Goal: Transaction & Acquisition: Book appointment/travel/reservation

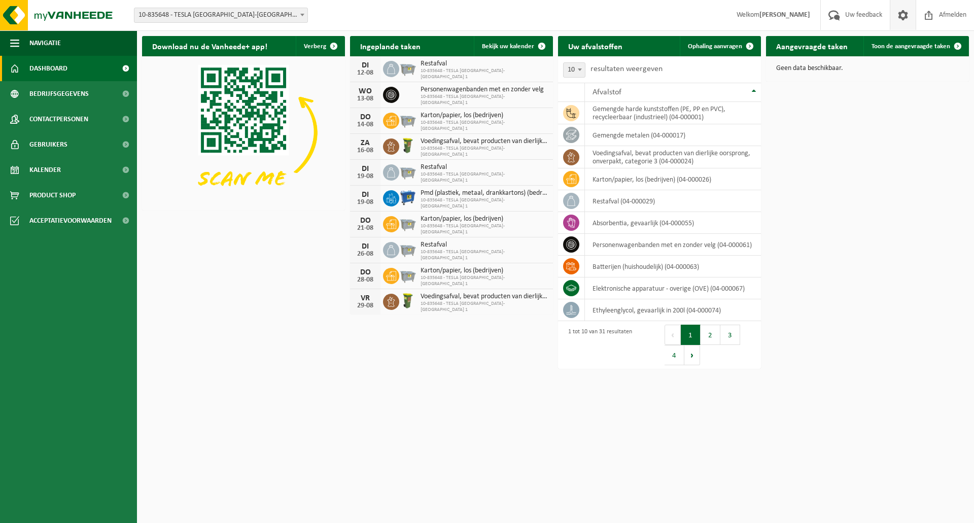
click at [897, 14] on span at bounding box center [903, 15] width 15 height 30
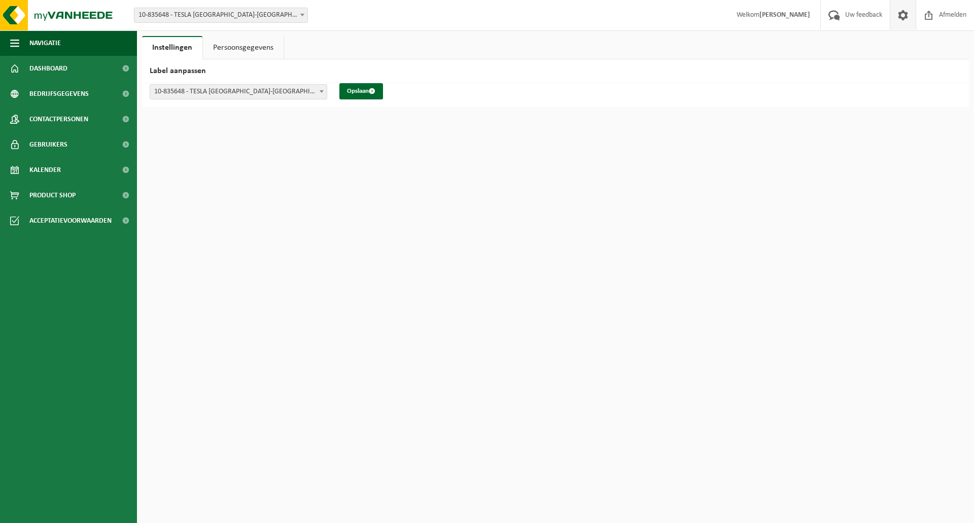
click at [233, 48] on link "Persoonsgegevens" at bounding box center [243, 47] width 81 height 23
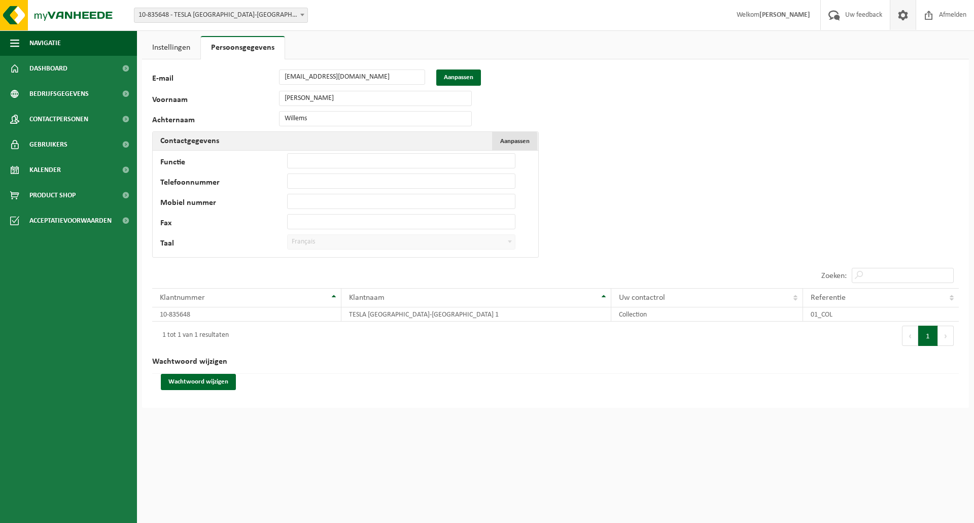
click at [512, 143] on span "Aanpassen" at bounding box center [514, 141] width 29 height 7
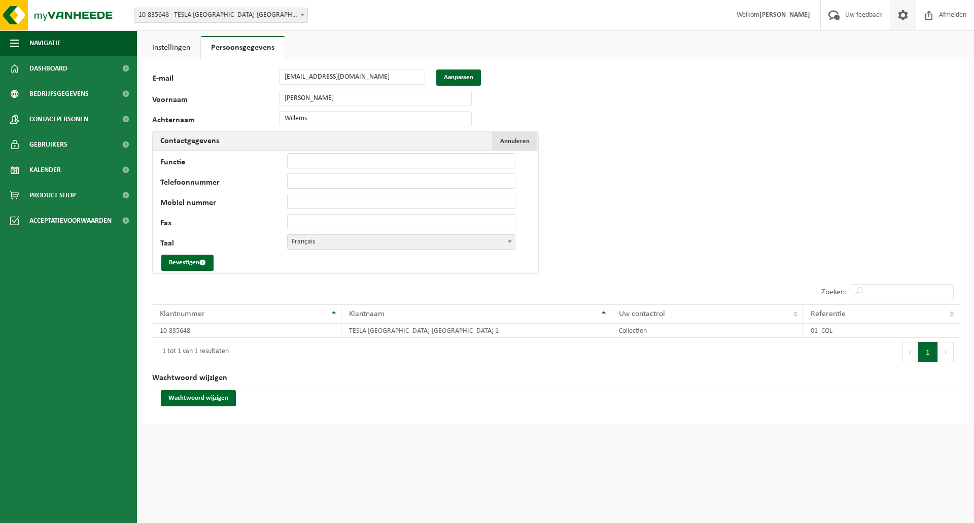
click at [512, 143] on span "Annuleren" at bounding box center [514, 141] width 29 height 7
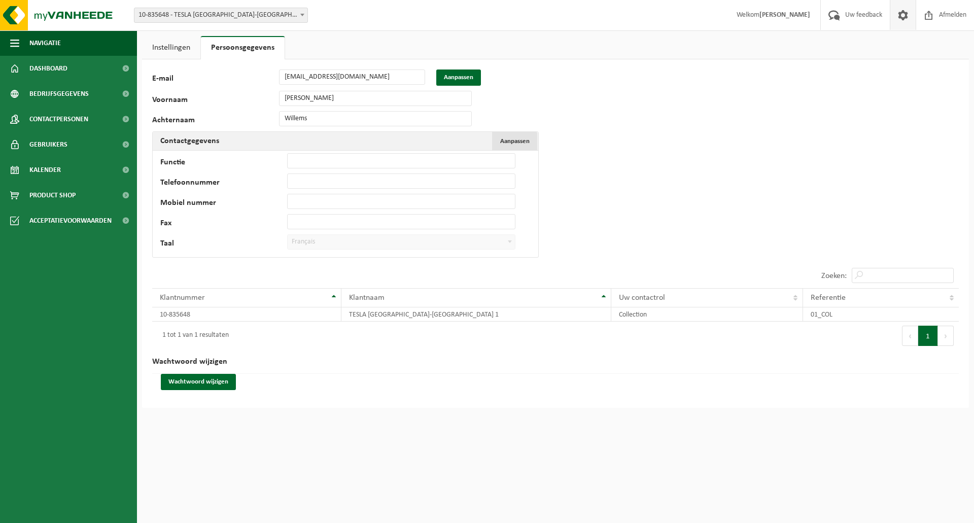
click at [511, 138] on span "Aanpassen" at bounding box center [514, 141] width 29 height 7
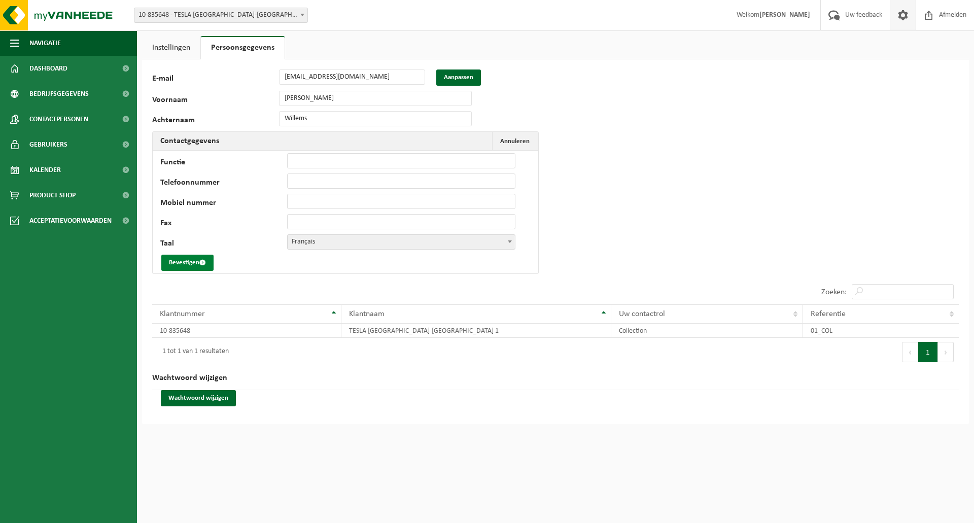
click at [175, 262] on button "Bevestigen" at bounding box center [187, 263] width 52 height 16
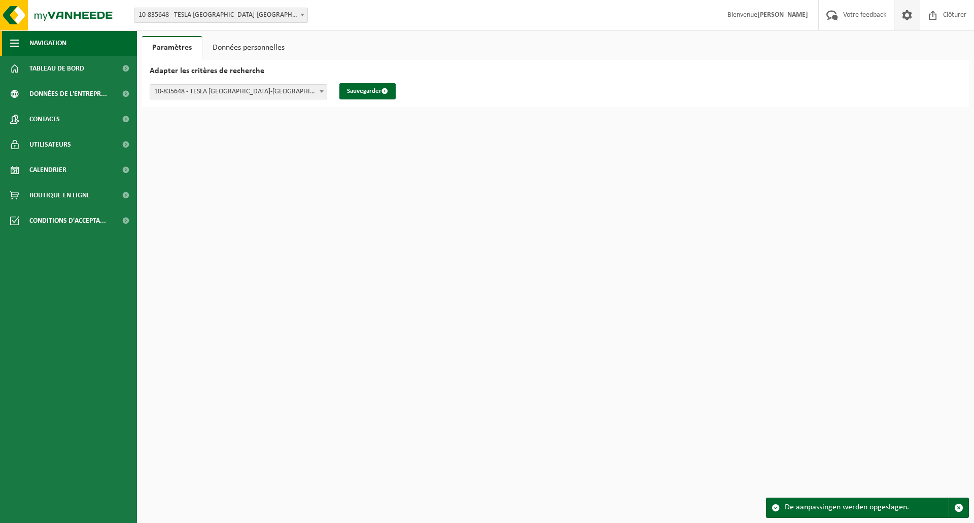
click at [43, 41] on span "Navigation" at bounding box center [47, 42] width 37 height 25
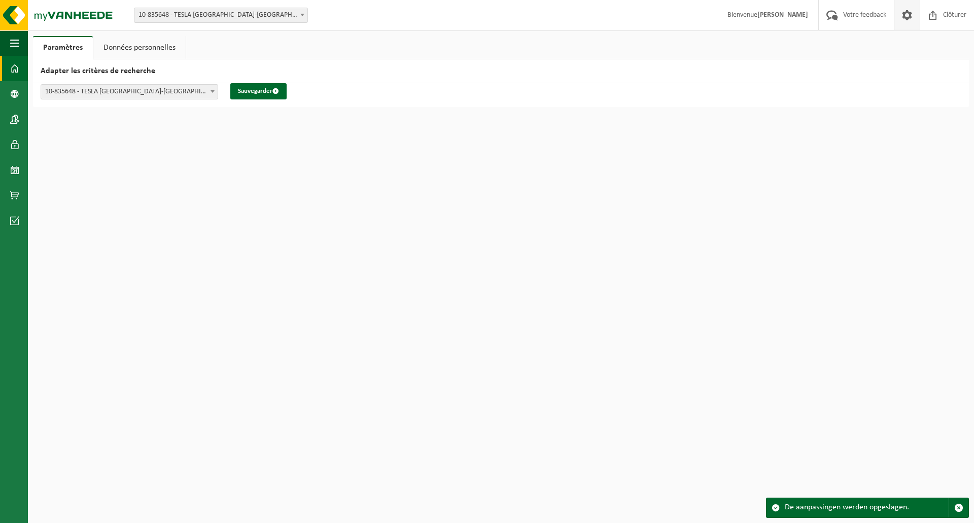
click at [13, 64] on span at bounding box center [14, 68] width 9 height 25
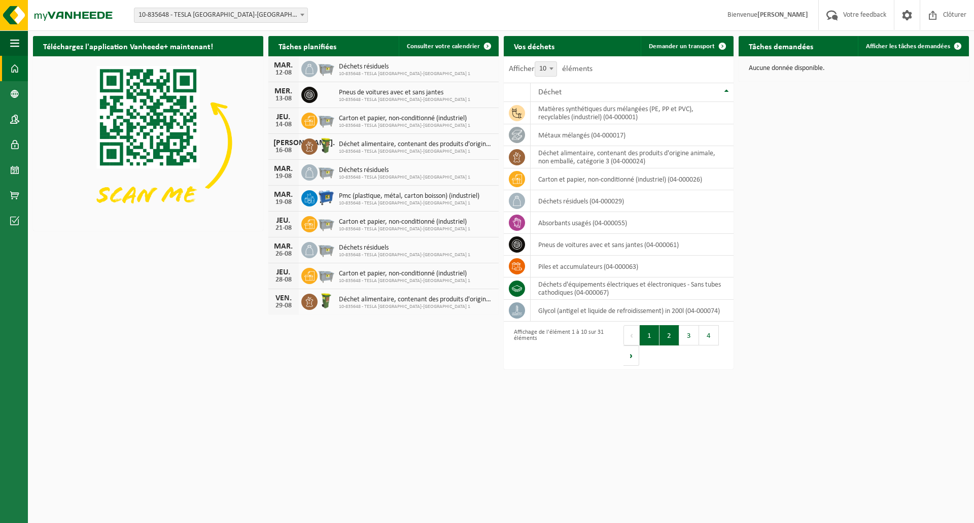
click at [669, 336] on button "2" at bounding box center [670, 335] width 20 height 20
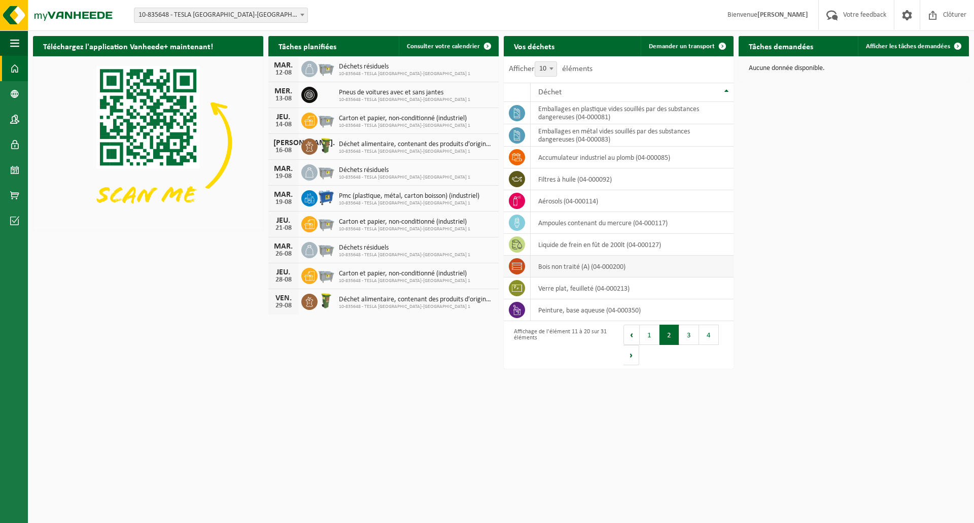
click at [516, 266] on icon at bounding box center [517, 266] width 10 height 10
click at [582, 267] on td "bois non traité (A) (04-000200)" at bounding box center [632, 267] width 203 height 22
click at [548, 266] on td "bois non traité (A) (04-000200)" at bounding box center [632, 267] width 203 height 22
click at [541, 263] on td "bois non traité (A) (04-000200)" at bounding box center [632, 267] width 203 height 22
click at [644, 267] on td "bois non traité (A) (04-000200)" at bounding box center [632, 267] width 203 height 22
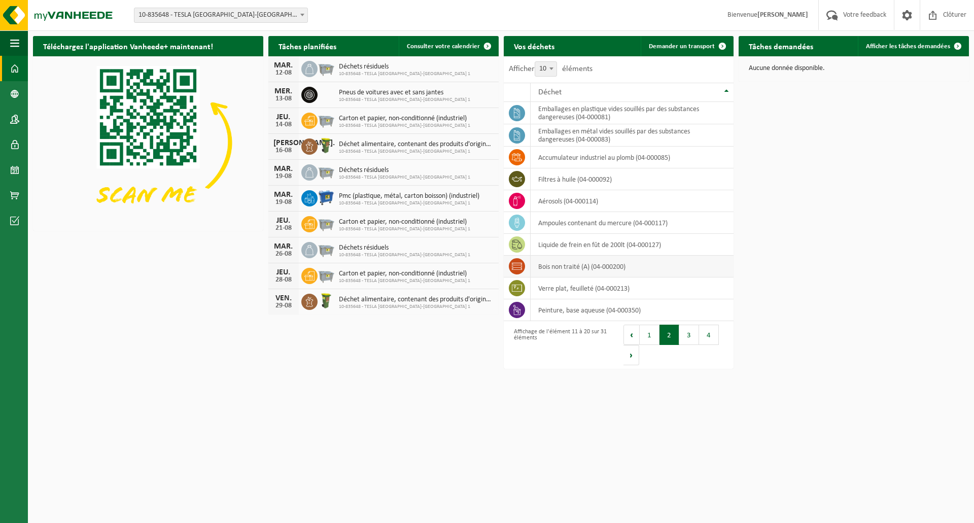
click at [644, 267] on td "bois non traité (A) (04-000200)" at bounding box center [632, 267] width 203 height 22
click at [959, 43] on span at bounding box center [958, 46] width 20 height 20
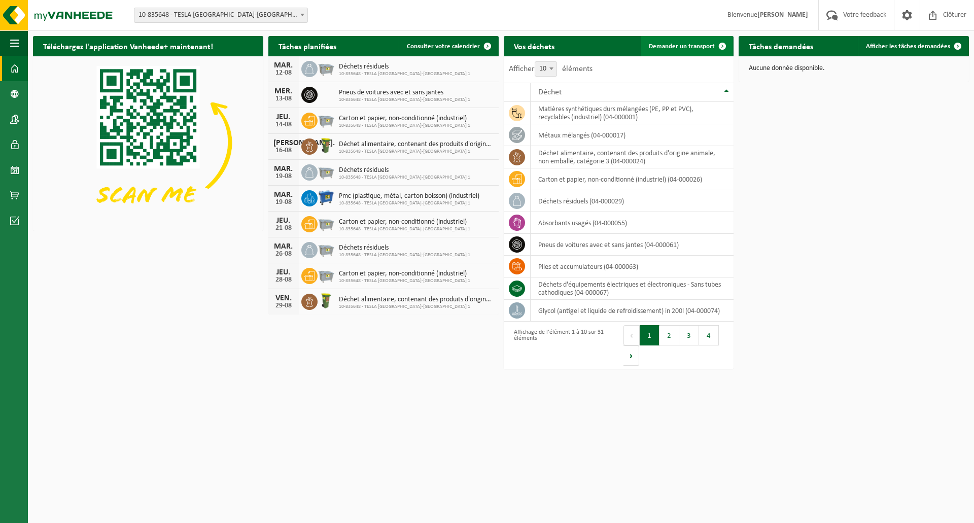
click at [690, 44] on span "Demander un transport" at bounding box center [682, 46] width 66 height 7
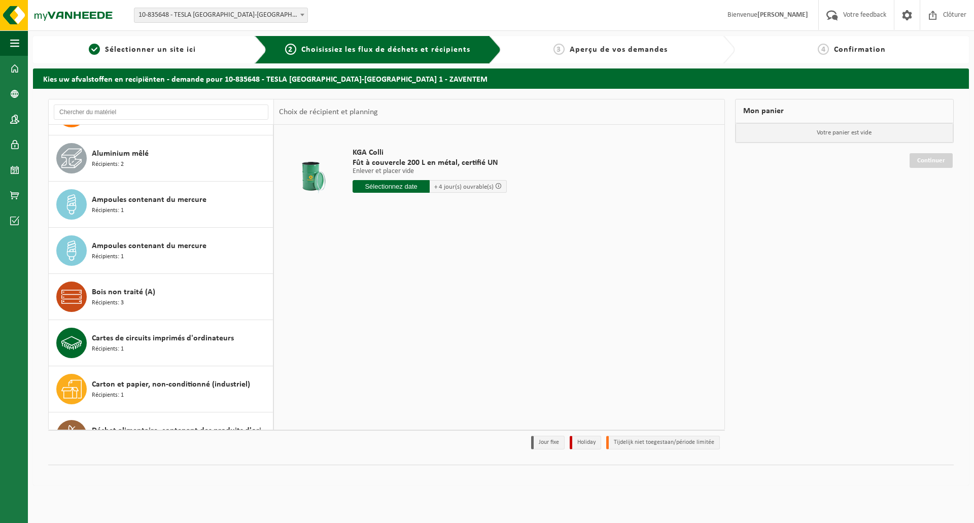
scroll to position [254, 0]
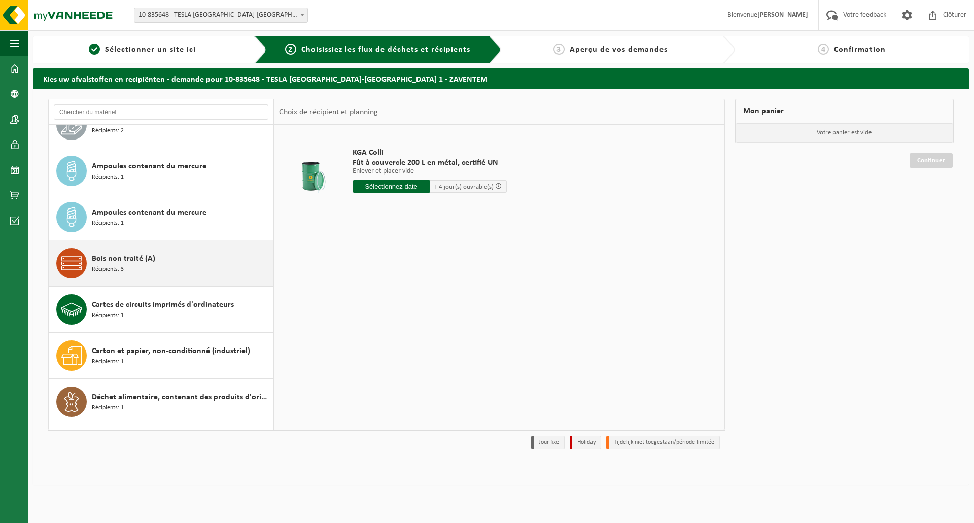
click at [95, 259] on span "Bois non traité (A)" at bounding box center [123, 259] width 63 height 12
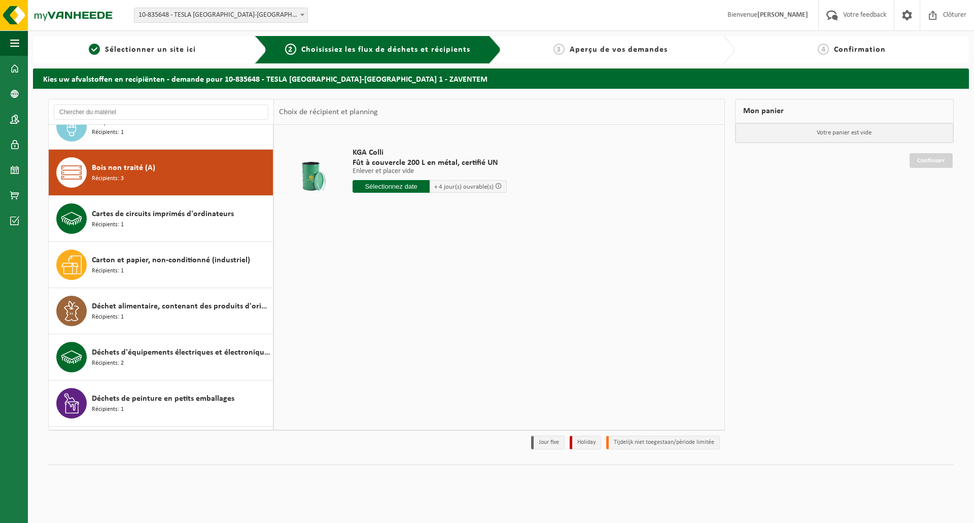
scroll to position [369, 0]
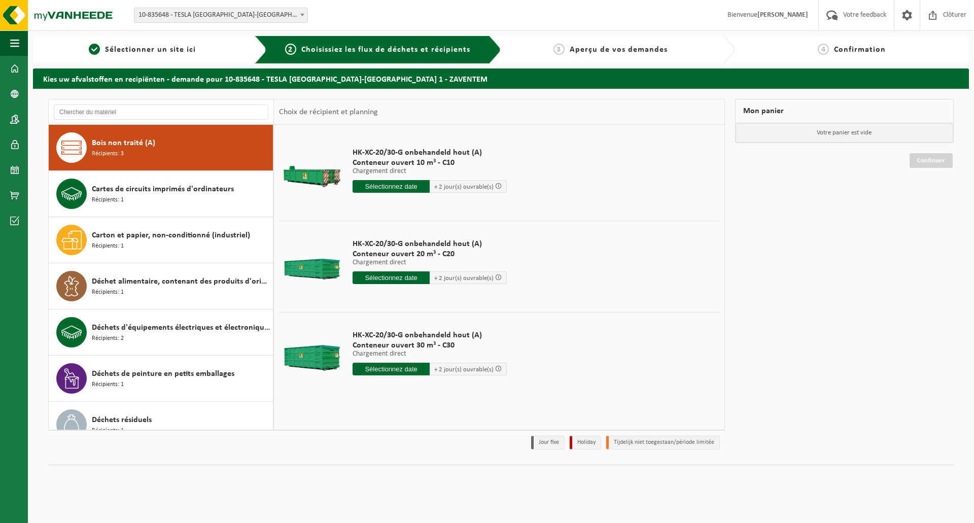
click at [382, 186] on input "text" at bounding box center [391, 186] width 77 height 13
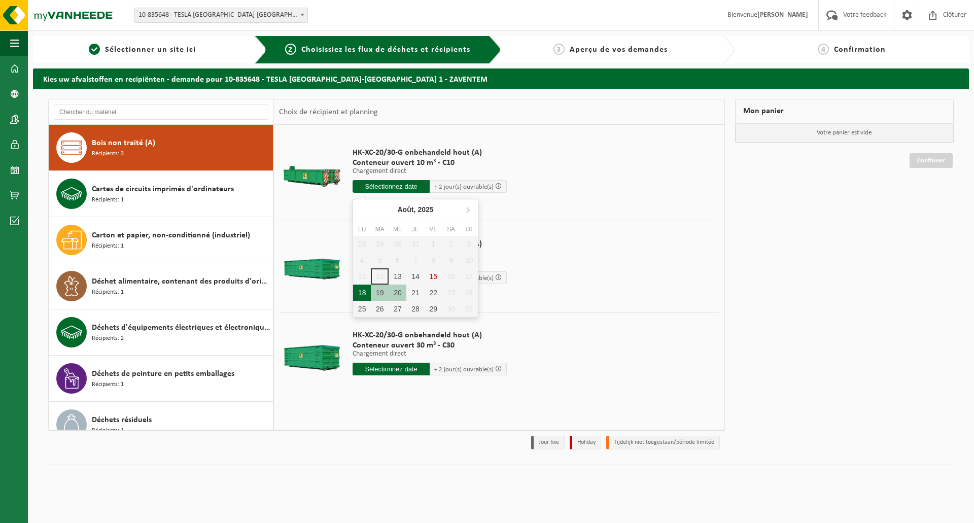
click at [365, 292] on div "18" at bounding box center [362, 293] width 18 height 16
type input "à partir de 2025-08-18"
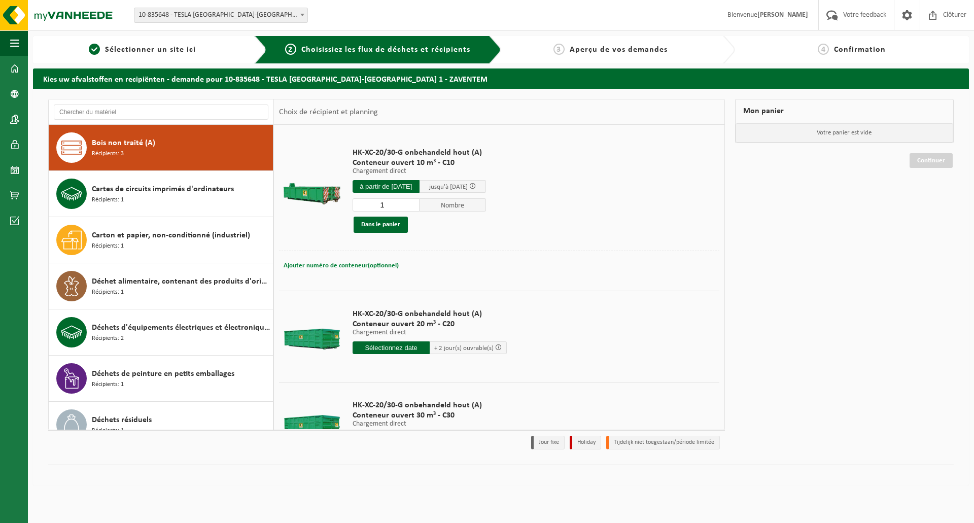
click at [311, 260] on button "Ajouter numéro de conteneur(optionnel) Annuler" at bounding box center [341, 266] width 117 height 14
click at [372, 223] on button "Dans le panier" at bounding box center [381, 225] width 54 height 16
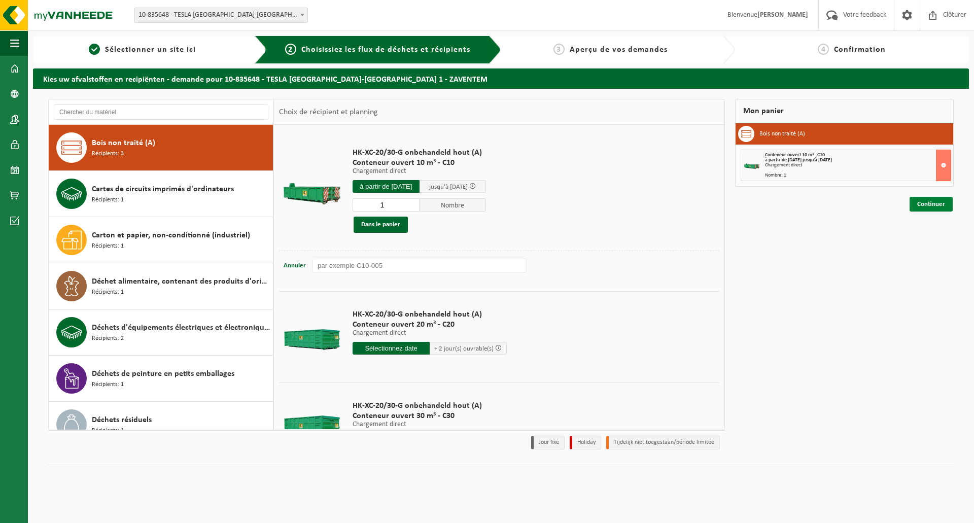
click at [921, 201] on link "Continuer" at bounding box center [931, 204] width 43 height 15
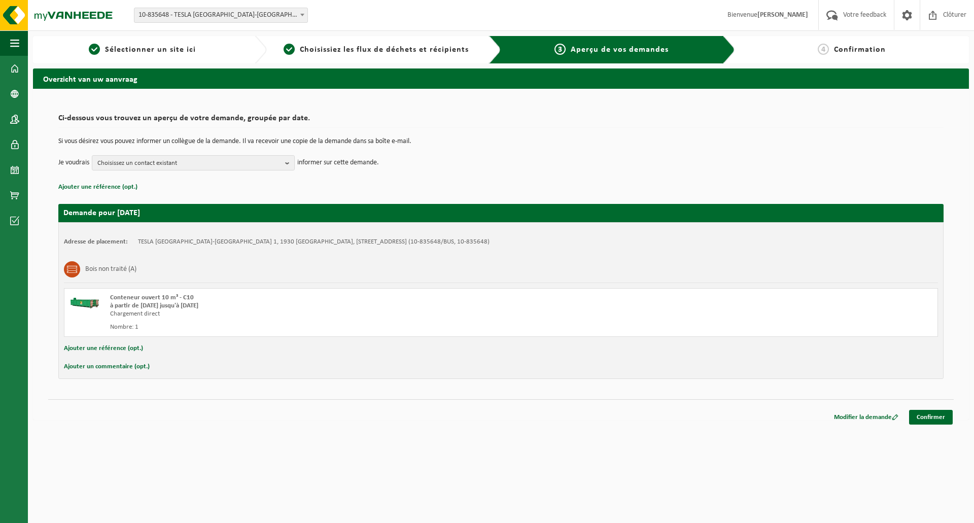
click at [94, 365] on button "Ajouter un commentaire (opt.)" at bounding box center [107, 366] width 86 height 13
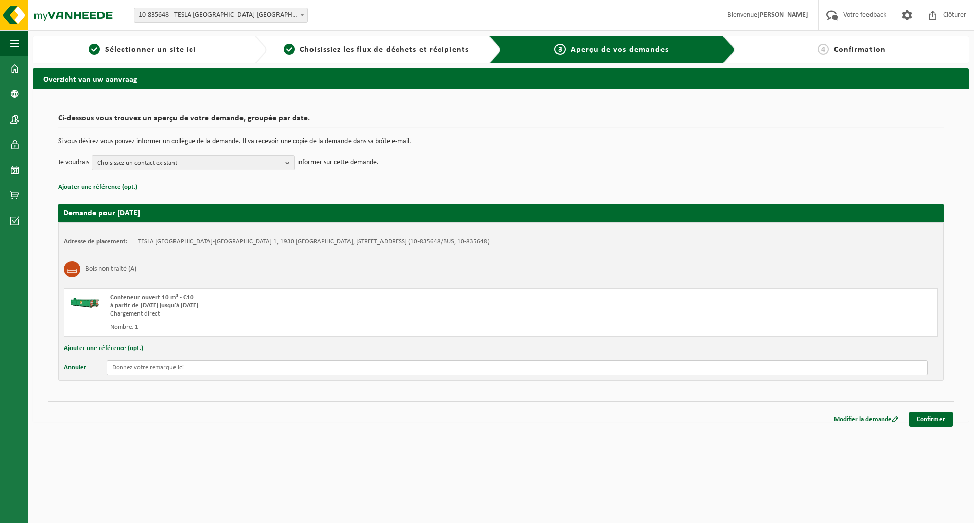
click at [129, 369] on input "text" at bounding box center [517, 367] width 821 height 15
paste input "Hello, this container will need to be loaded and returned directly please."
click at [315, 367] on input "Hello, this container will need to be loaded and returned directly please." at bounding box center [517, 367] width 821 height 15
click at [333, 367] on input "Hello, this container will need to be loaded and returned directly please. ////" at bounding box center [517, 367] width 821 height 15
paste input "Hallo, deze container moet geladen en direct teruggebracht worden."
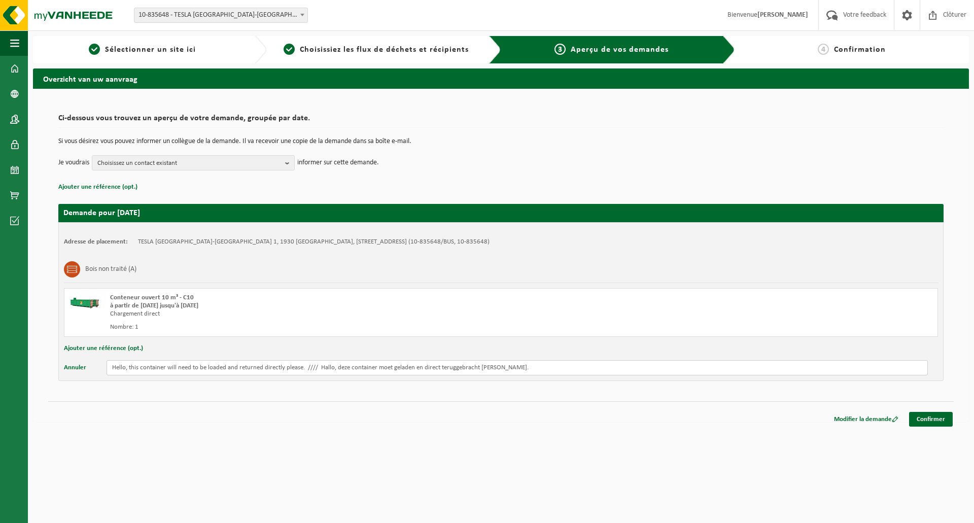
click at [511, 367] on input "Hello, this container will need to be loaded and returned directly please. ////…" at bounding box center [517, 367] width 821 height 15
click at [111, 365] on input "Hello, this container will need to be loaded and returned directly please. ////…" at bounding box center [517, 367] width 821 height 15
type input "Attention // Hello, this container will need to be loaded and returned directly…"
click at [283, 159] on button "Choisissez un contact existant" at bounding box center [193, 162] width 203 height 15
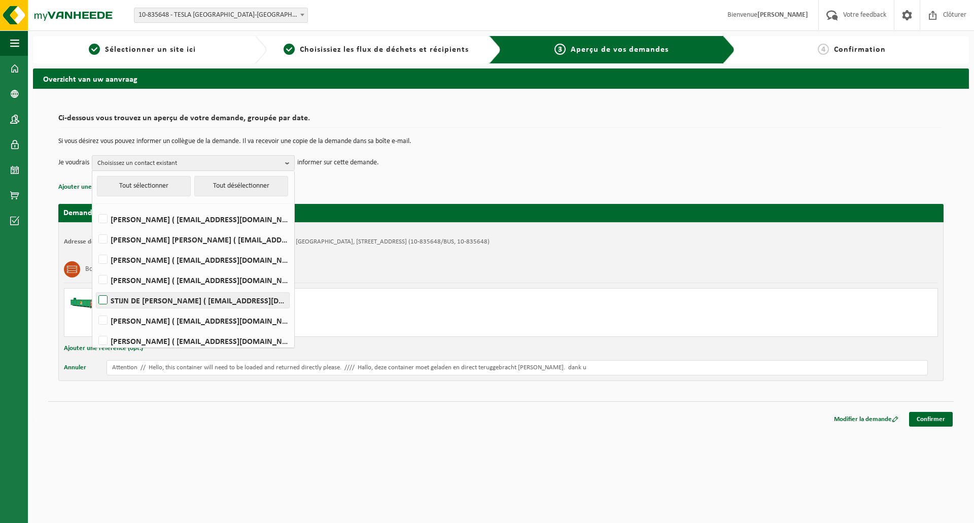
click at [106, 299] on label "STIJN DE RAEYMAECKER ( sderaeymaecker@tesla.com )" at bounding box center [192, 300] width 193 height 15
click at [95, 288] on input "STIJN DE RAEYMAECKER ( sderaeymaecker@tesla.com )" at bounding box center [94, 287] width 1 height 1
checkbox input "true"
click at [928, 417] on link "Confirmer" at bounding box center [931, 419] width 44 height 15
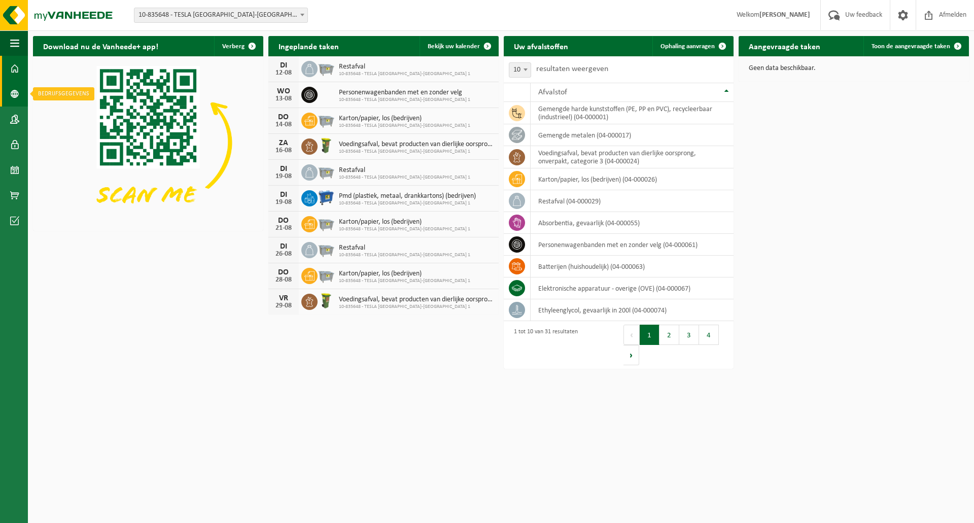
click at [16, 87] on span at bounding box center [14, 93] width 9 height 25
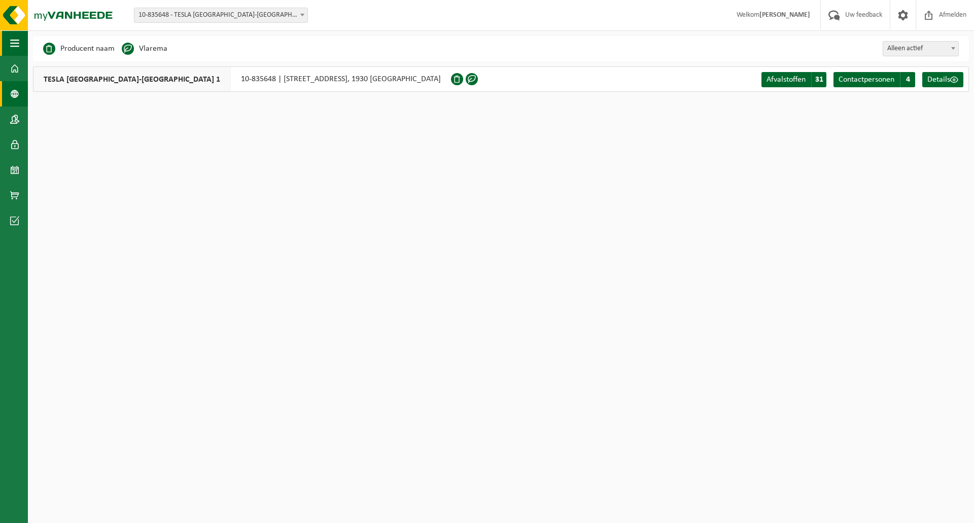
click at [15, 37] on span "button" at bounding box center [14, 42] width 9 height 25
